Goal: Task Accomplishment & Management: Complete application form

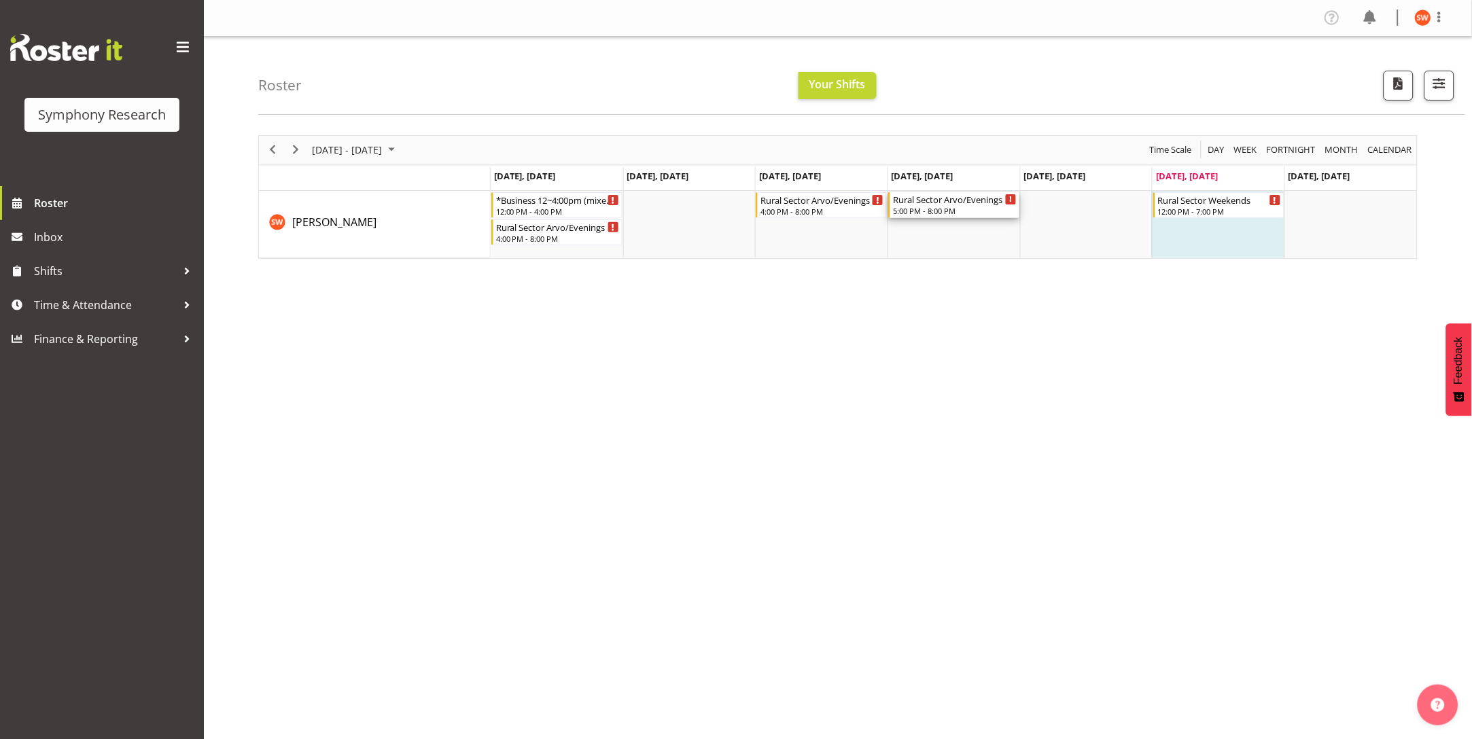
click at [953, 211] on div "5:00 PM - 8:00 PM" at bounding box center [955, 210] width 124 height 11
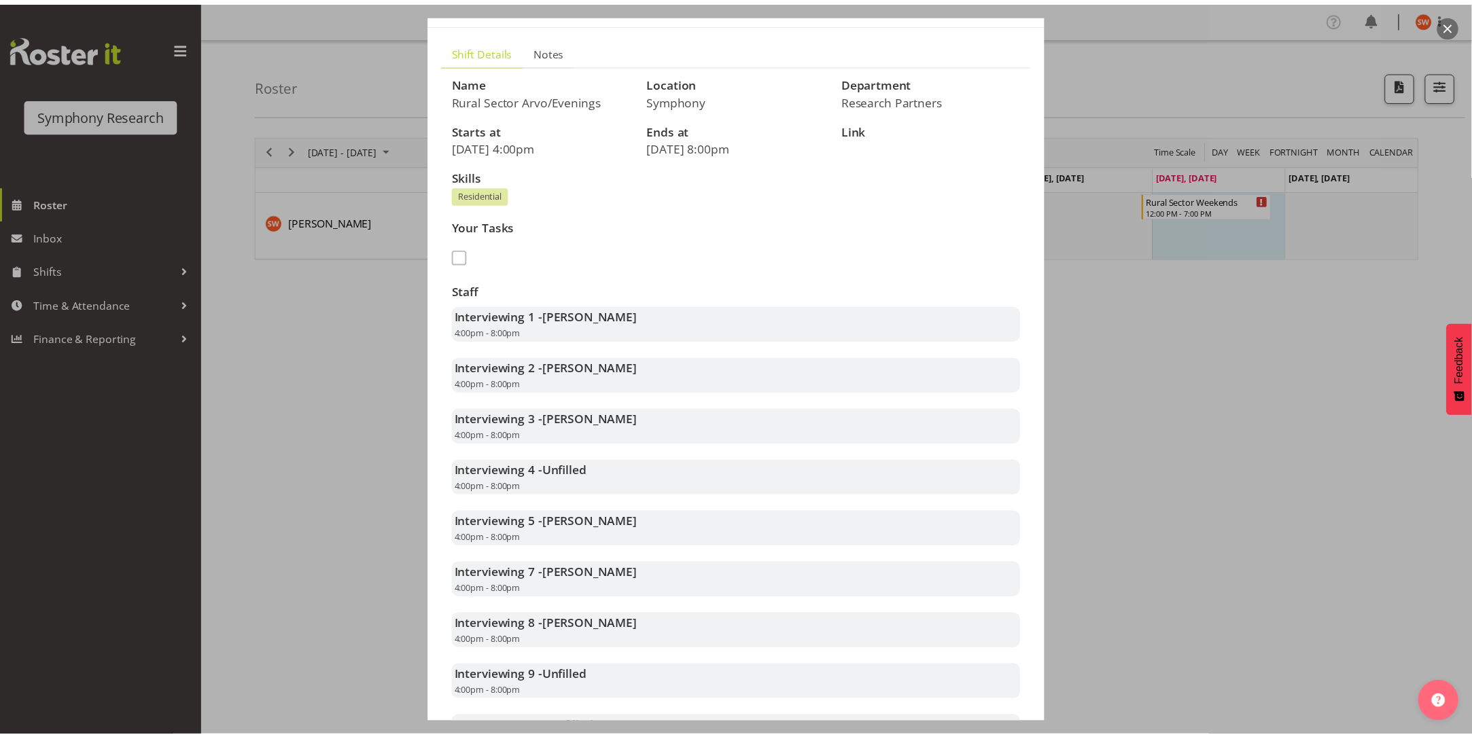
scroll to position [241, 0]
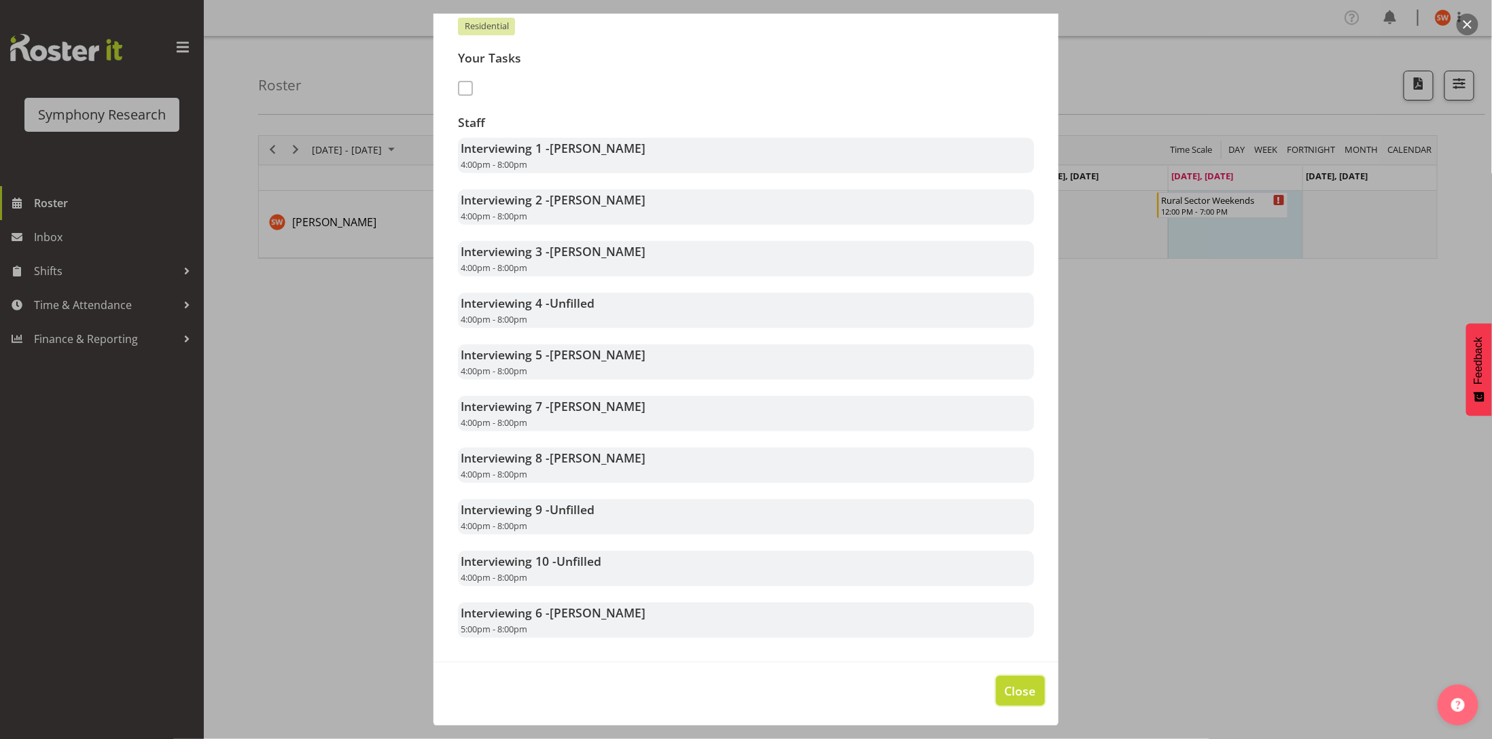
click at [1005, 696] on span "Close" at bounding box center [1020, 691] width 31 height 18
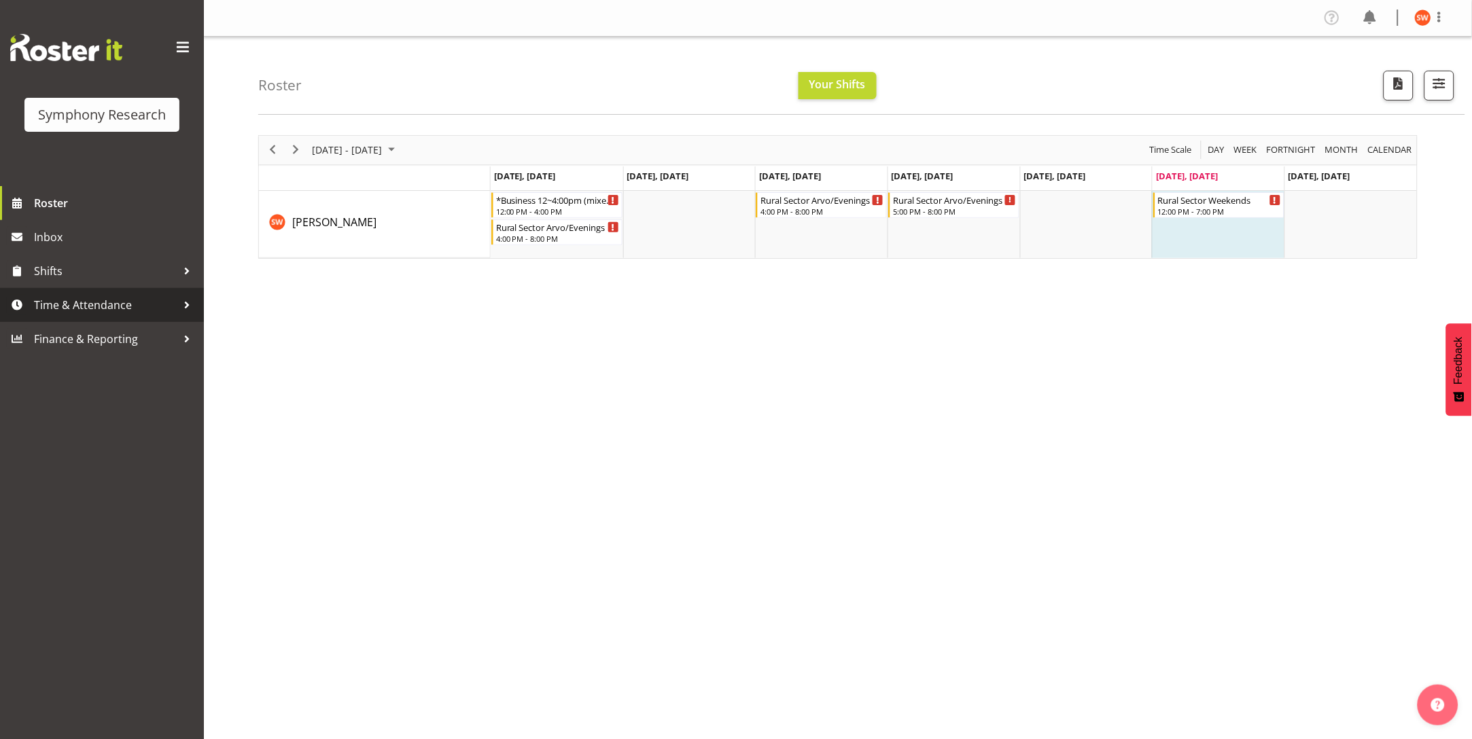
click at [52, 304] on span "Time & Attendance" at bounding box center [105, 305] width 143 height 20
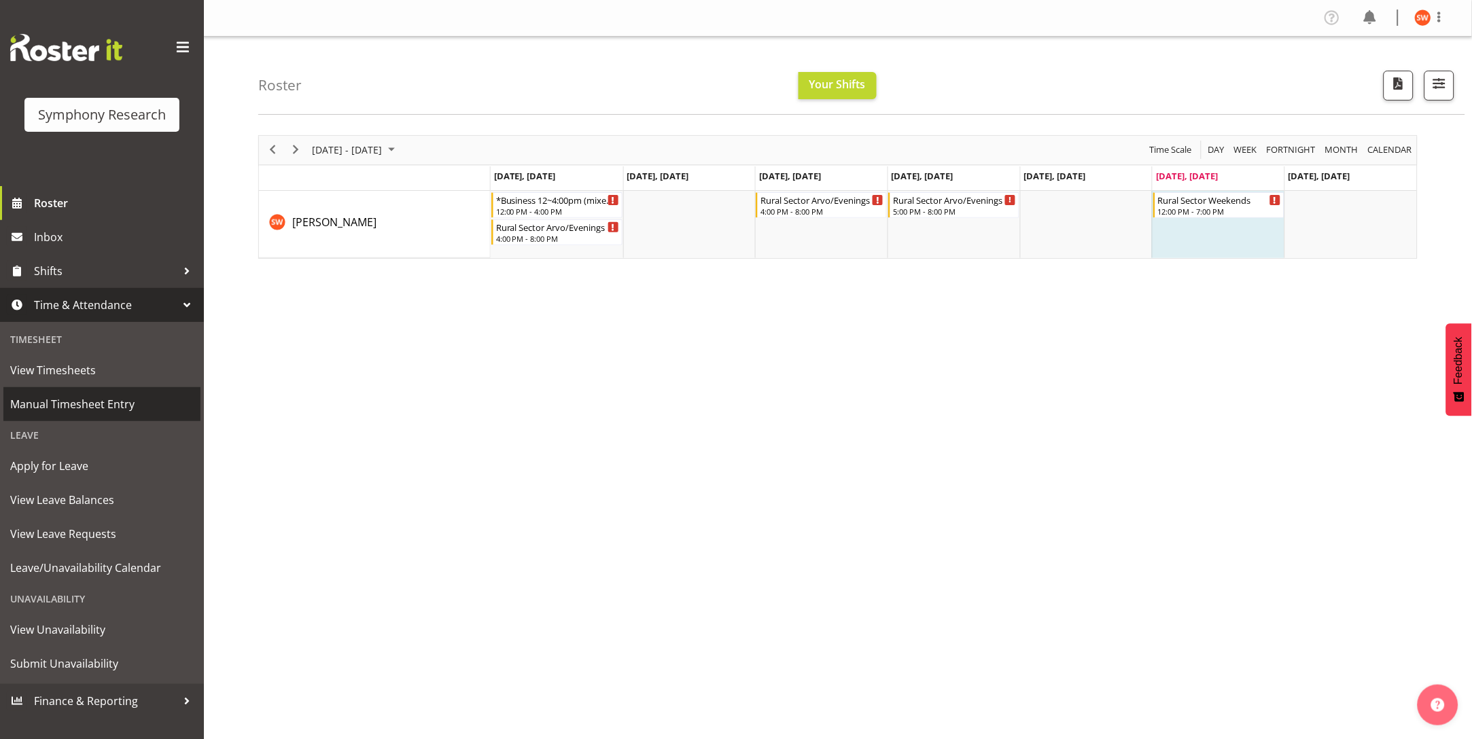
click at [18, 406] on span "Manual Timesheet Entry" at bounding box center [101, 404] width 183 height 20
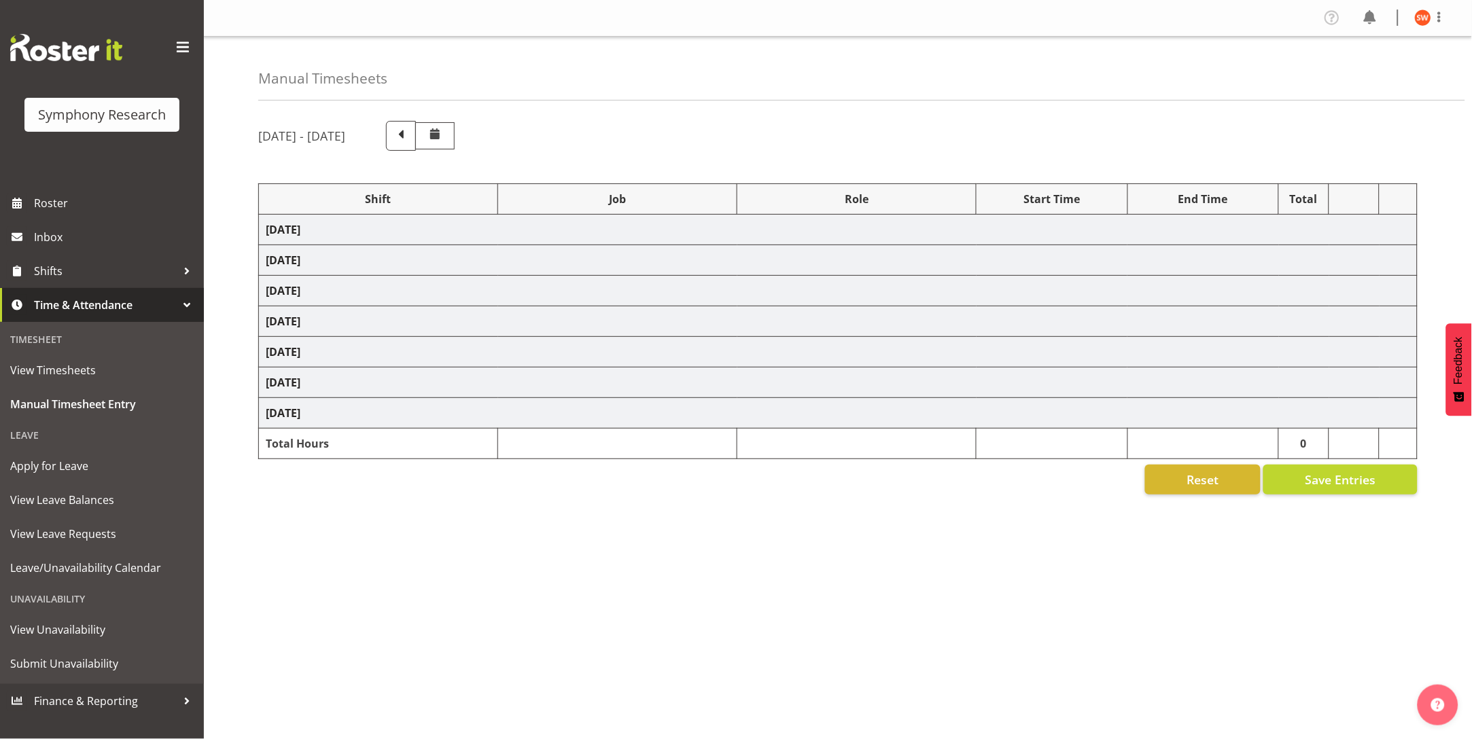
select select "81561"
select select "10587"
select select "47"
select select "81298"
select select "10587"
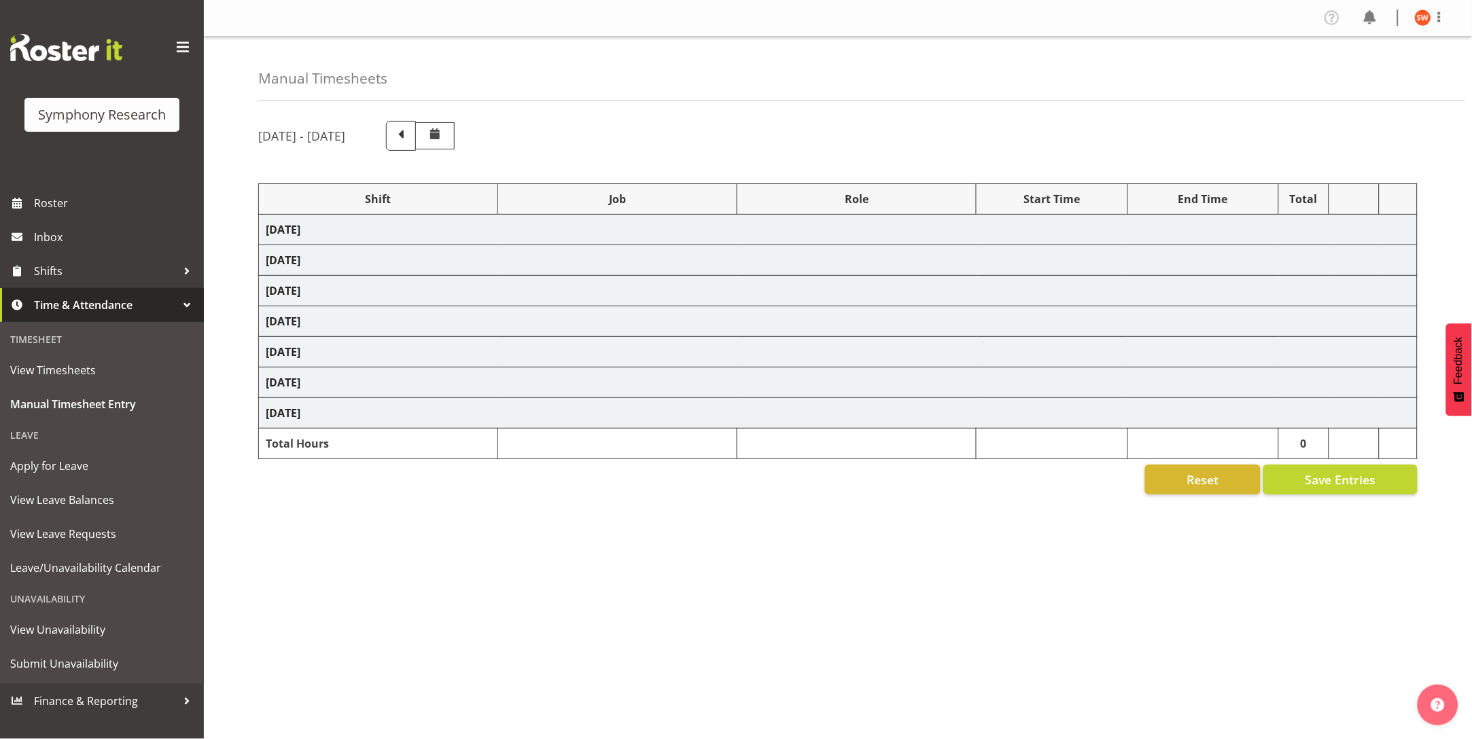
select select "47"
select select "81561"
select select "10587"
select select "47"
select select "81298"
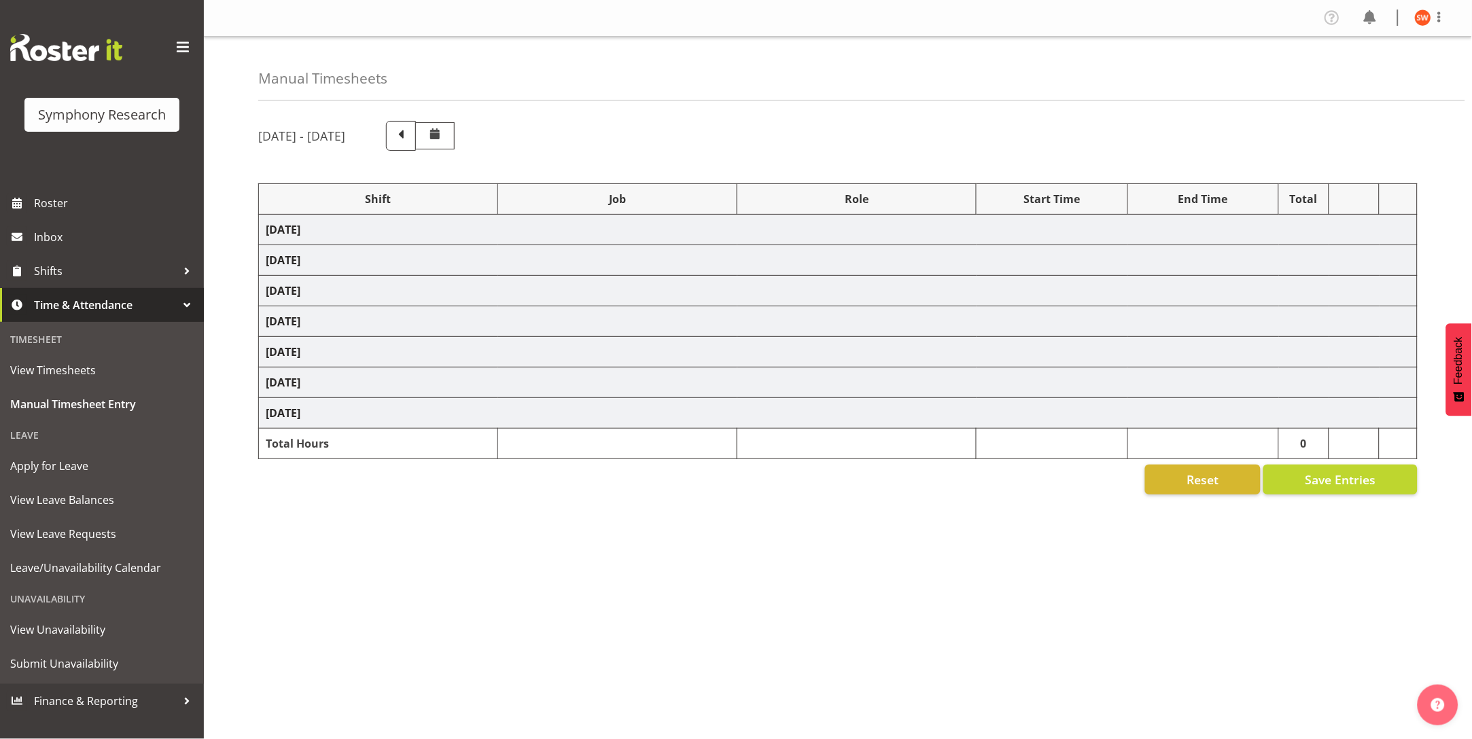
select select "10587"
select select "47"
select select "81298"
select select "10587"
select select "47"
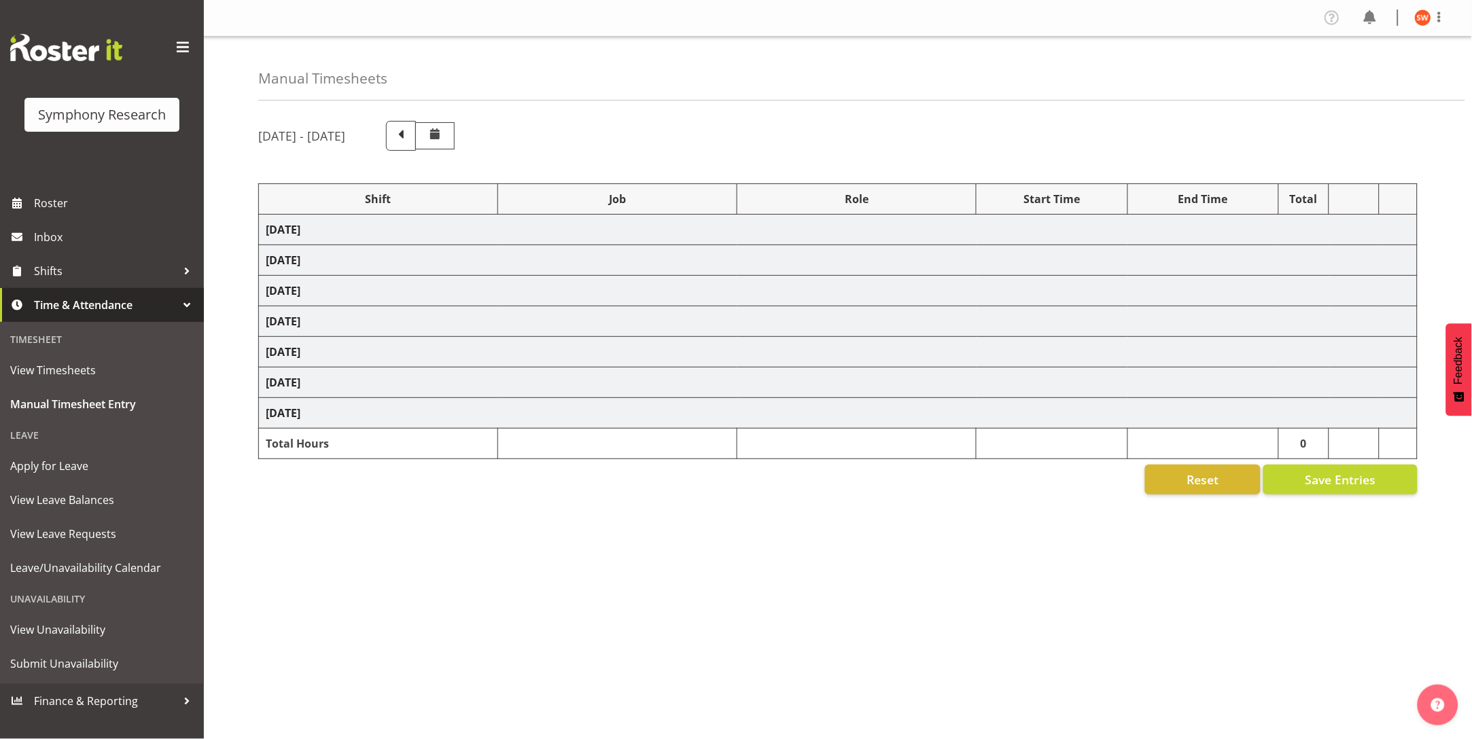
select select "81299"
select select "10587"
select select "47"
select select "81299"
select select "10587"
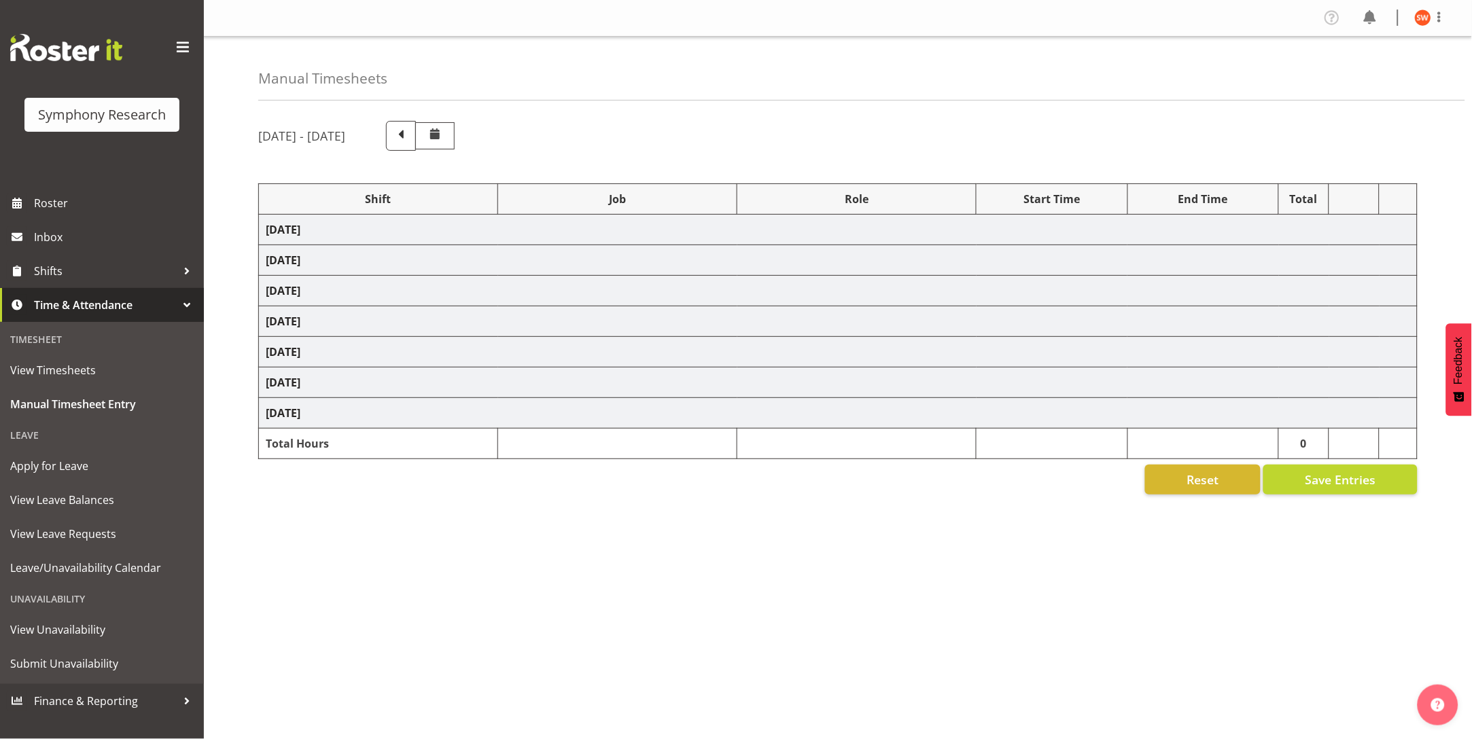
select select "47"
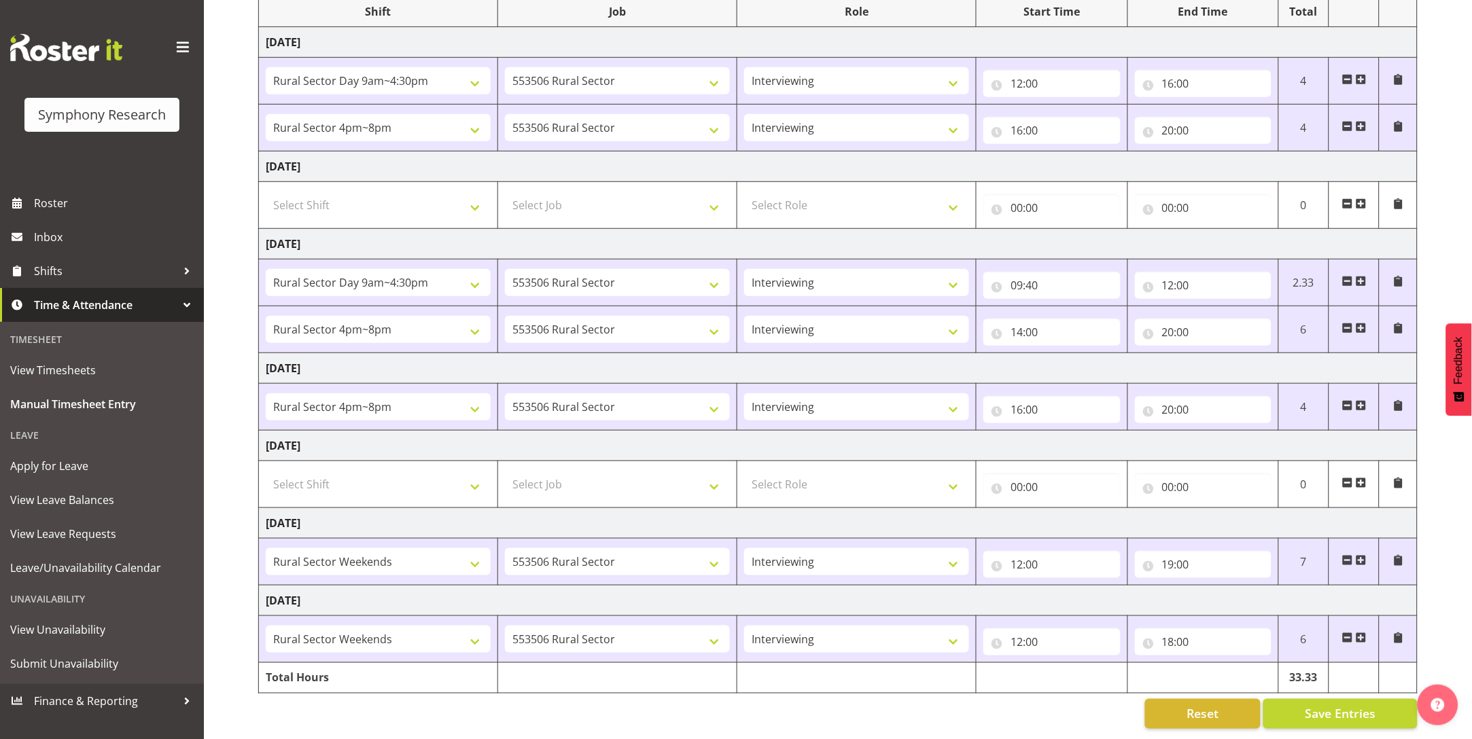
scroll to position [209, 0]
click at [1345, 400] on span at bounding box center [1347, 405] width 11 height 11
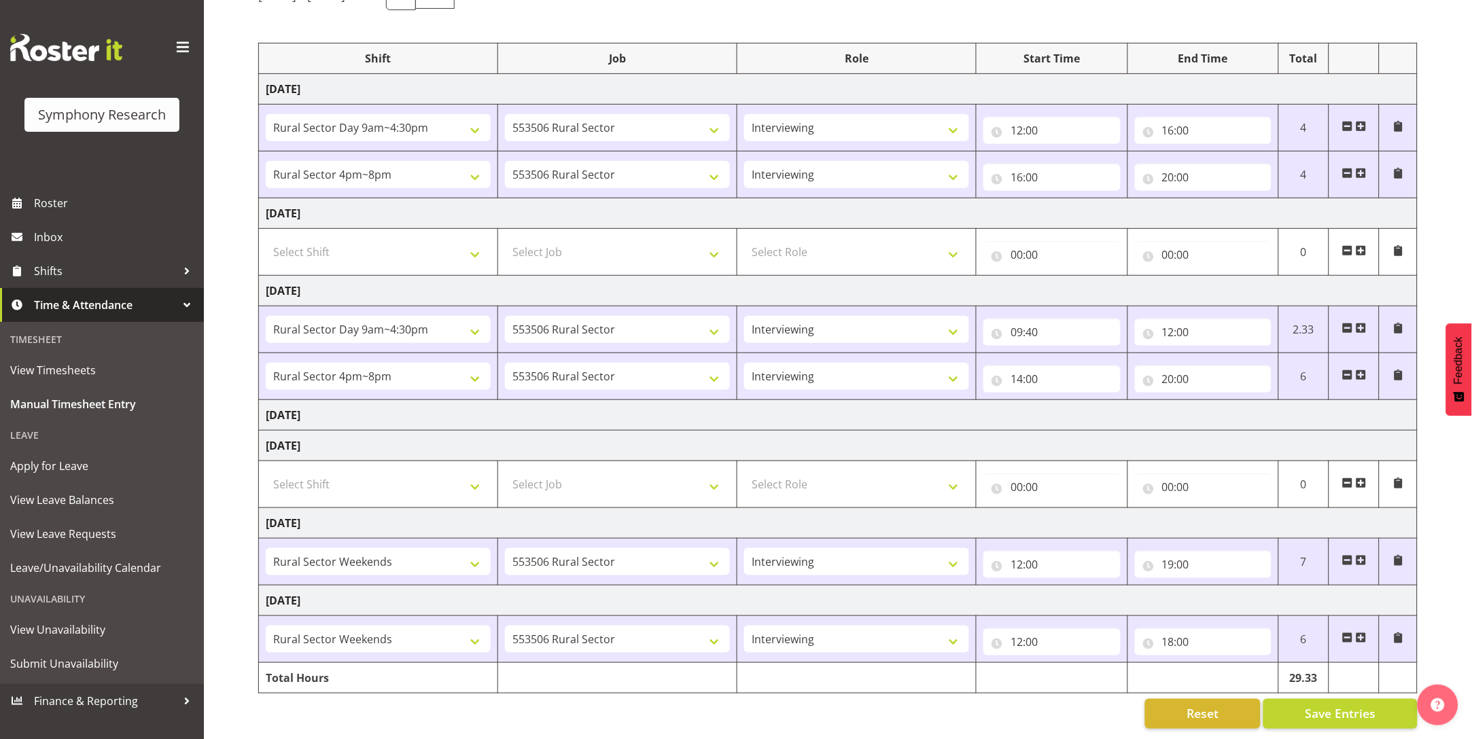
scroll to position [162, 0]
click at [1345, 400] on td "Thursday 18th September 2025" at bounding box center [838, 415] width 1159 height 31
click at [996, 400] on td "Thursday 18th September 2025" at bounding box center [838, 415] width 1159 height 31
click at [338, 400] on td "Thursday 18th September 2025" at bounding box center [838, 415] width 1159 height 31
click at [321, 400] on td "Thursday 18th September 2025" at bounding box center [838, 415] width 1159 height 31
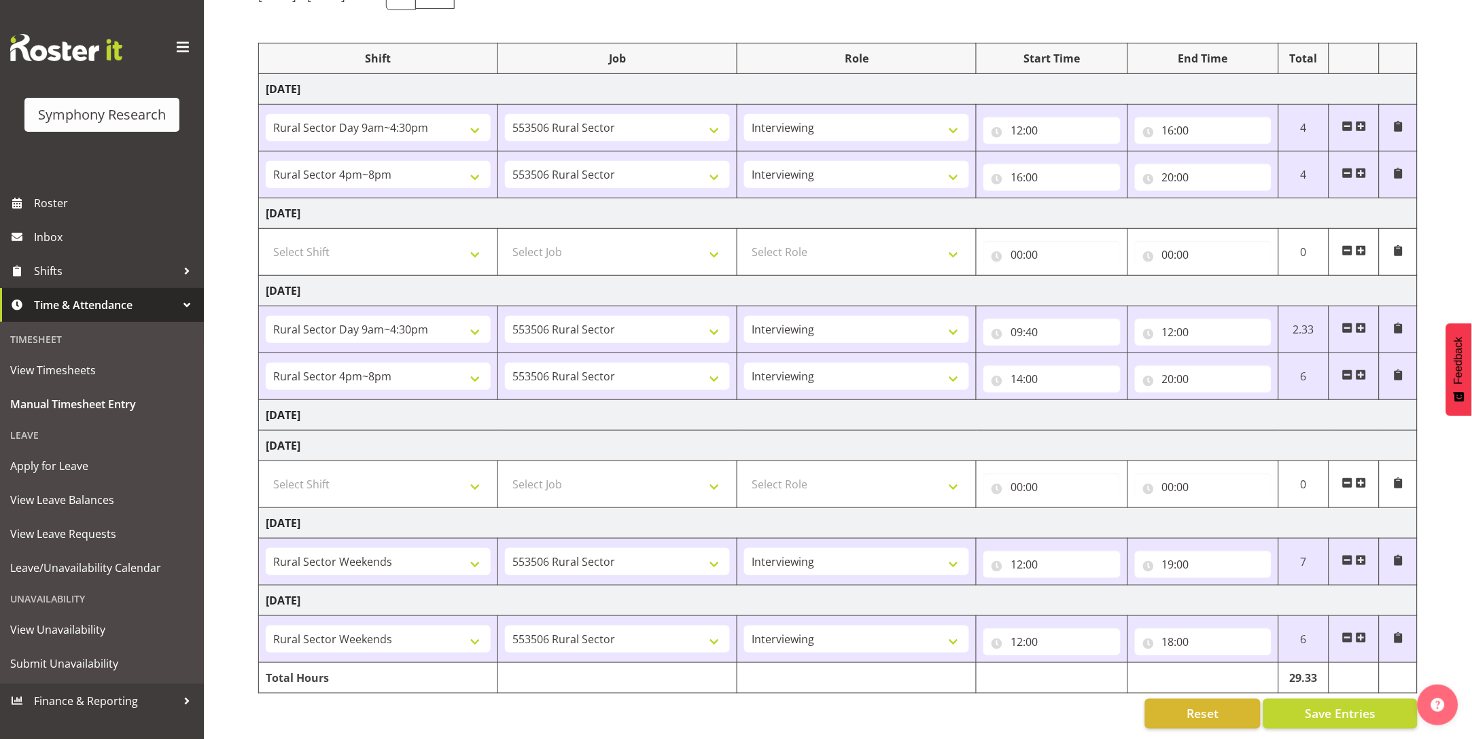
click at [321, 400] on td "Thursday 18th September 2025" at bounding box center [838, 415] width 1159 height 31
click at [1325, 705] on button "Save Entries" at bounding box center [1340, 714] width 154 height 30
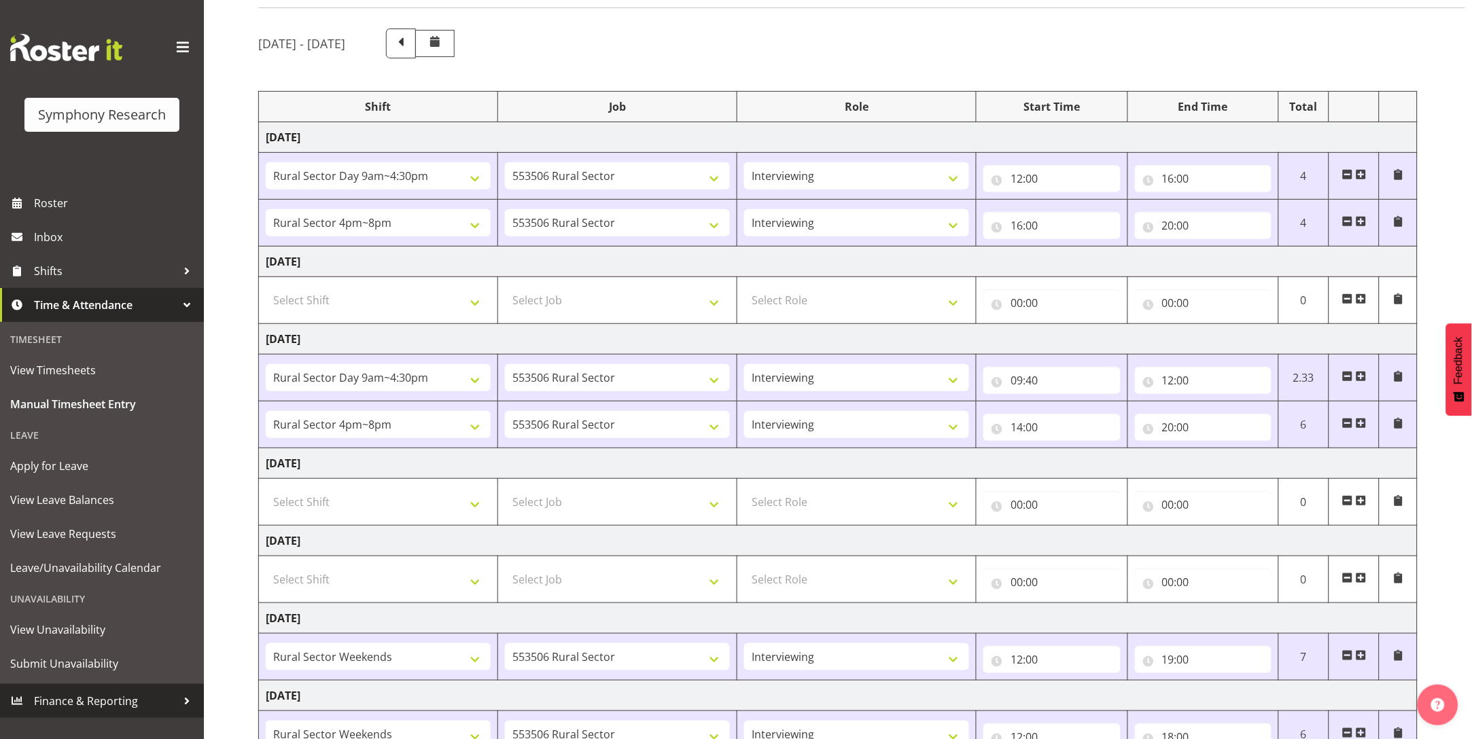
scroll to position [209, 0]
